Goal: Information Seeking & Learning: Learn about a topic

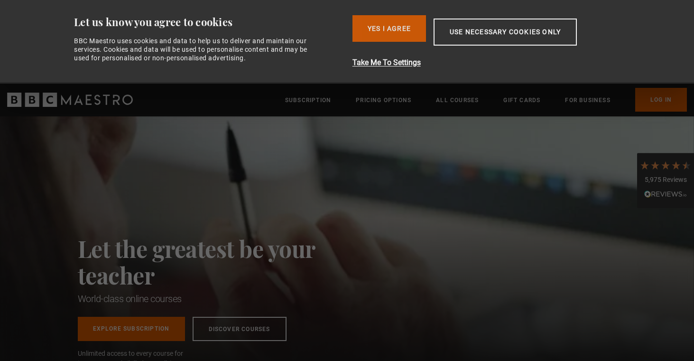
click at [389, 39] on button "Yes I Agree" at bounding box center [389, 28] width 74 height 27
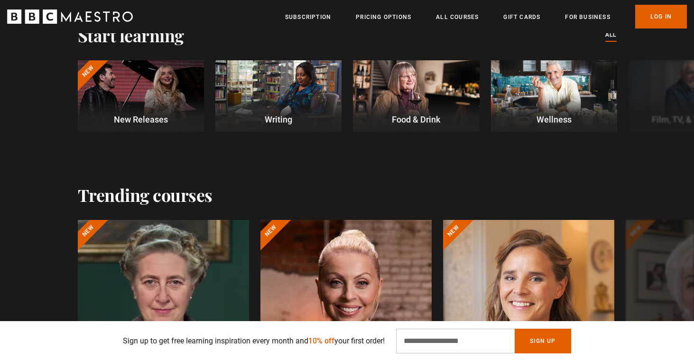
scroll to position [303, 0]
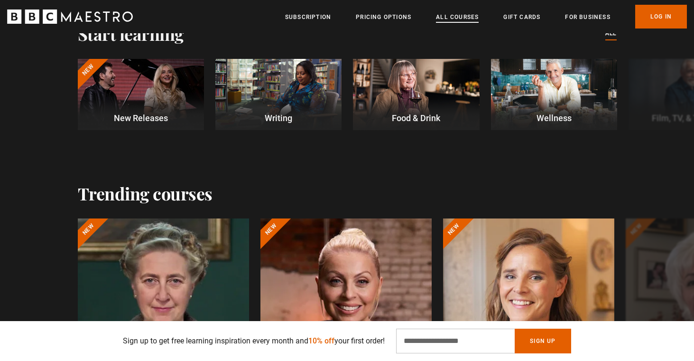
click at [453, 18] on link "All Courses" at bounding box center [457, 16] width 43 height 9
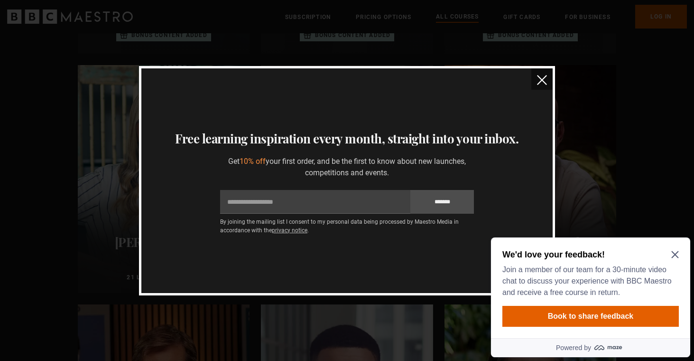
scroll to position [773, 0]
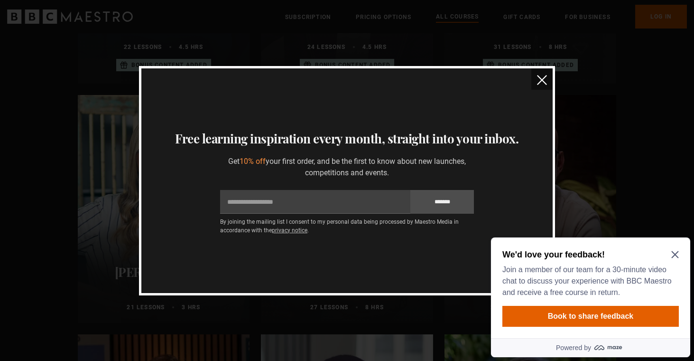
click at [545, 85] on button "close" at bounding box center [541, 78] width 21 height 21
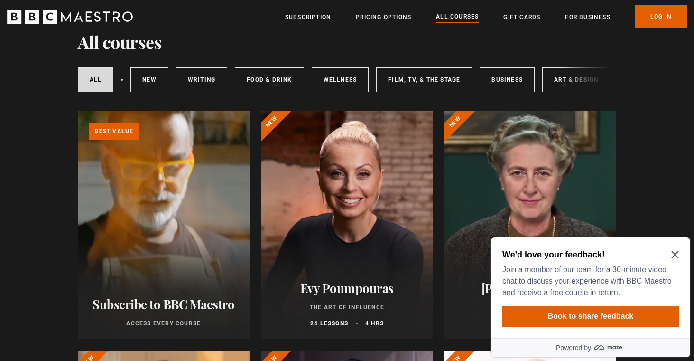
scroll to position [29, 0]
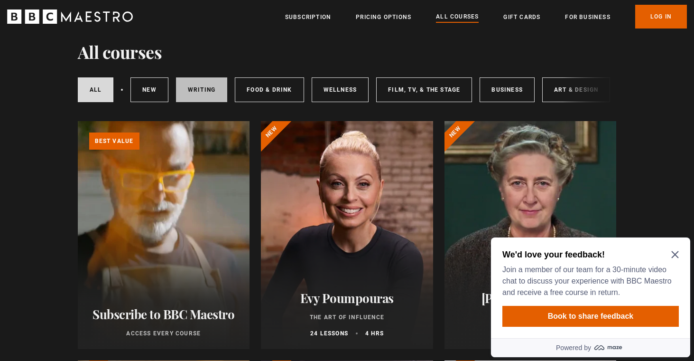
click at [202, 93] on link "Writing" at bounding box center [201, 89] width 51 height 25
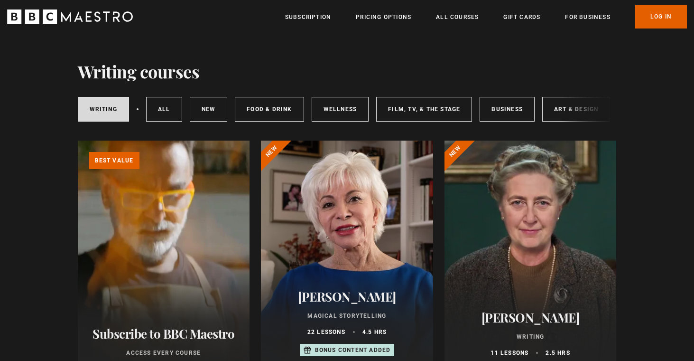
scroll to position [8, 0]
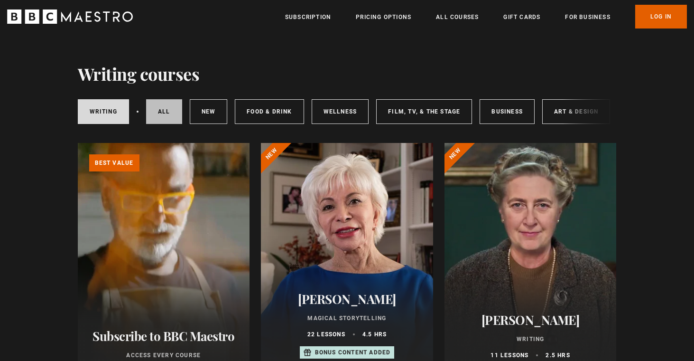
click at [165, 110] on link "All courses" at bounding box center [164, 111] width 36 height 25
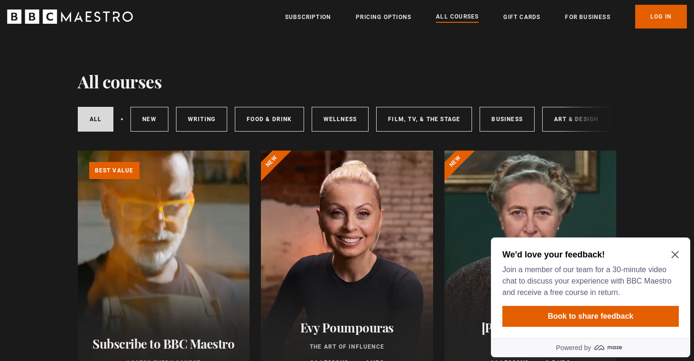
click at [675, 251] on icon "Close Maze Prompt" at bounding box center [675, 254] width 8 height 8
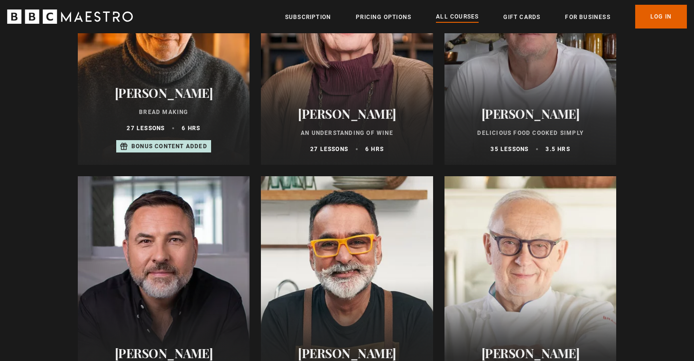
scroll to position [3321, 0]
